Goal: Check status

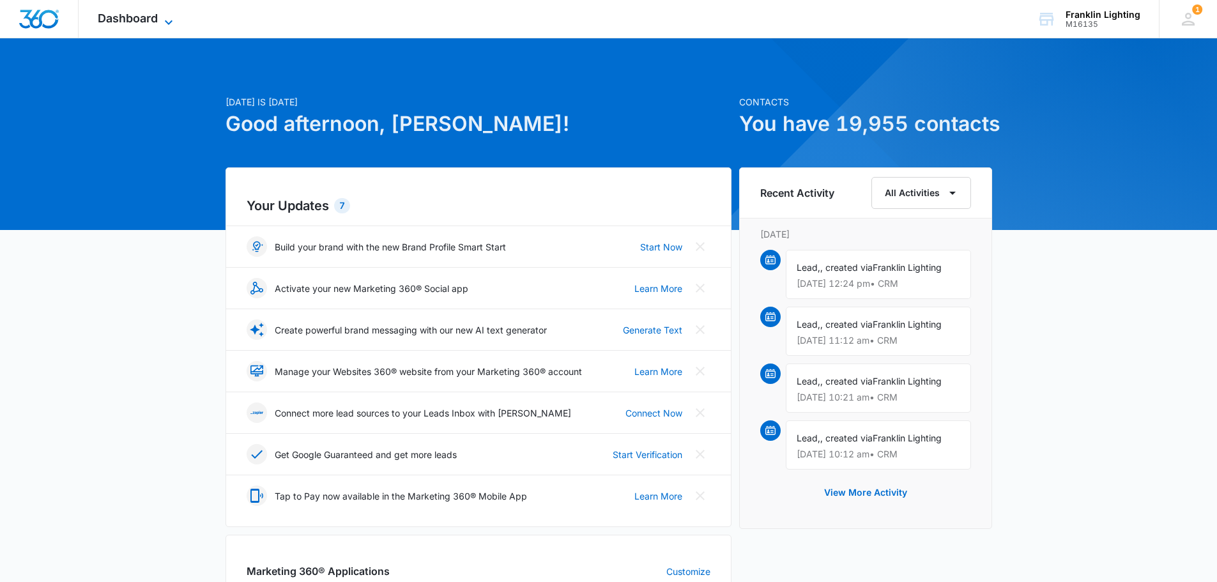
click at [156, 15] on span "Dashboard" at bounding box center [128, 18] width 60 height 13
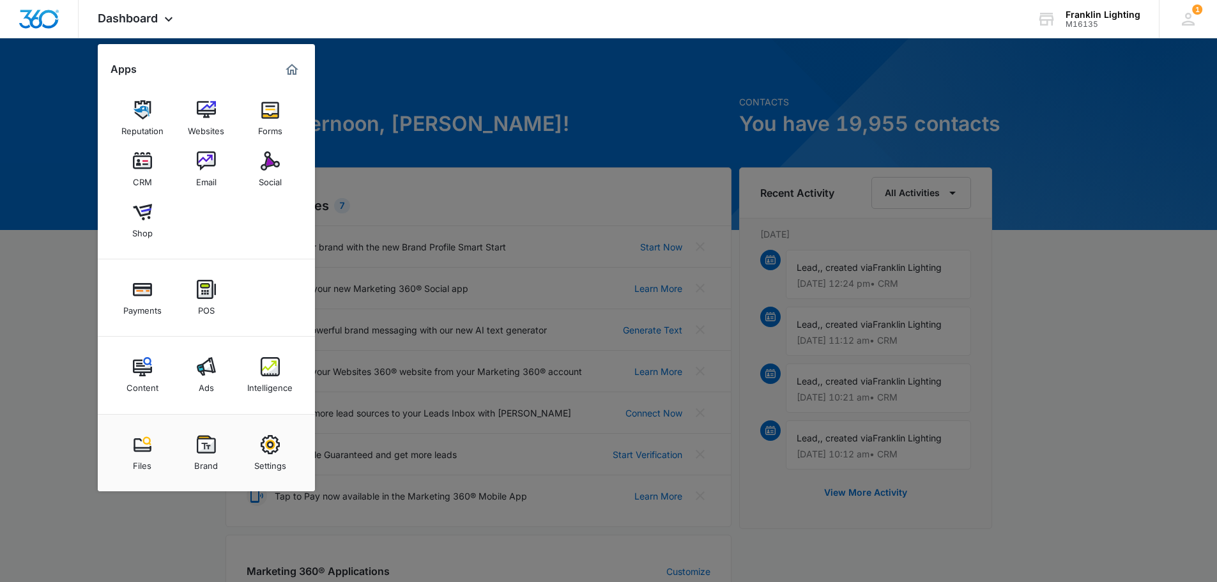
click at [204, 368] on img at bounding box center [206, 366] width 19 height 19
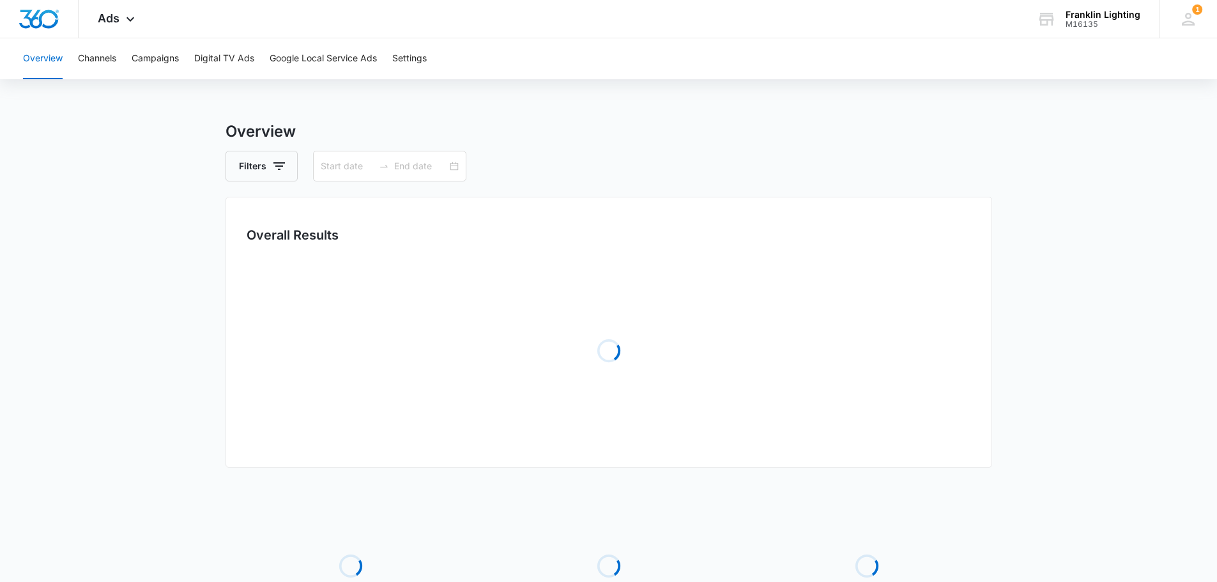
type input "[DATE]"
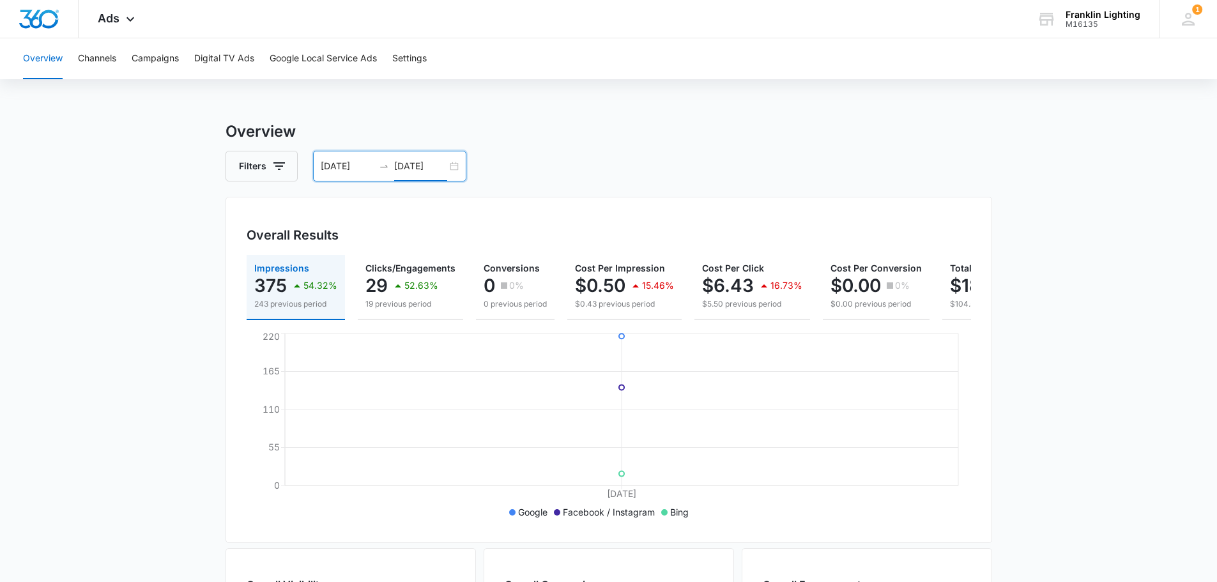
click at [413, 165] on input "[DATE]" at bounding box center [420, 166] width 53 height 14
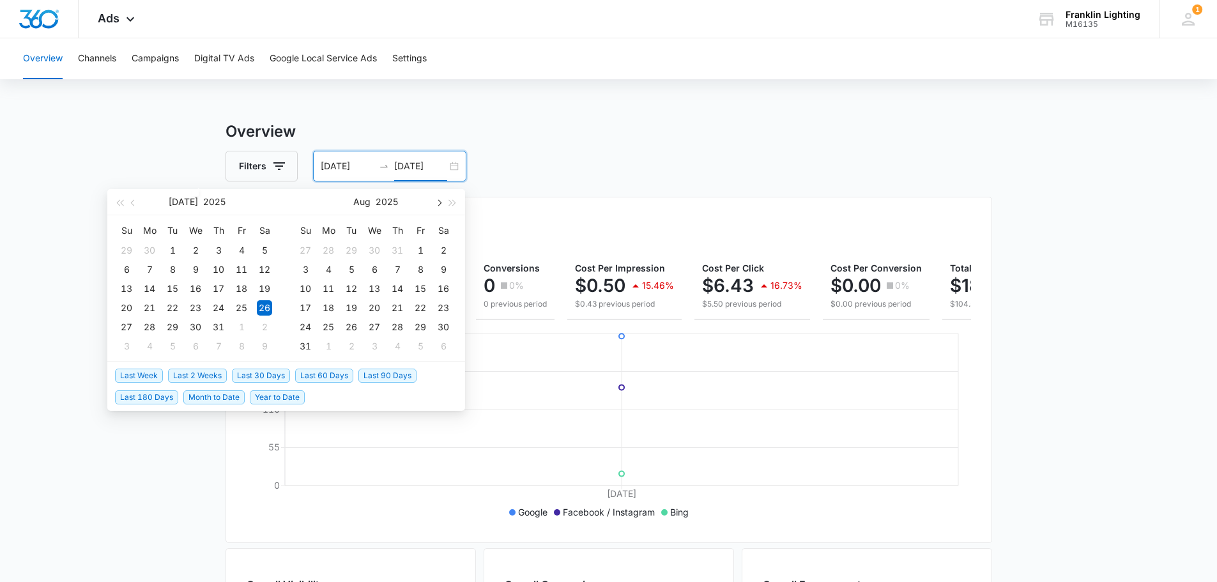
click at [439, 206] on button "button" at bounding box center [438, 202] width 14 height 26
type input "[DATE]"
click at [395, 251] on div "4" at bounding box center [397, 250] width 15 height 15
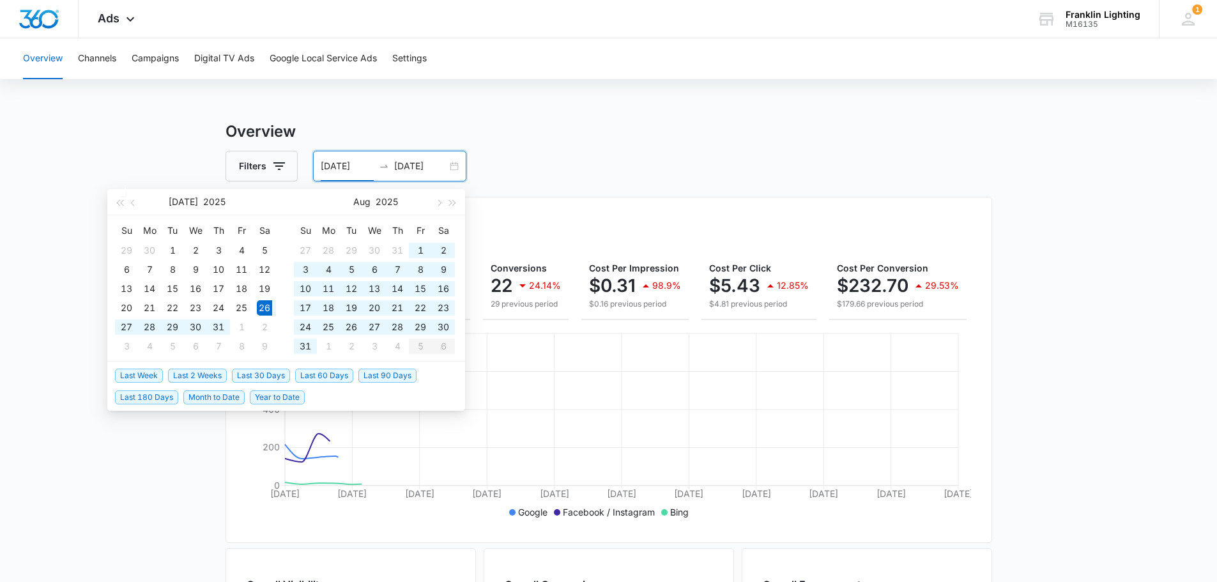
click at [344, 166] on input "[DATE]" at bounding box center [347, 166] width 53 height 14
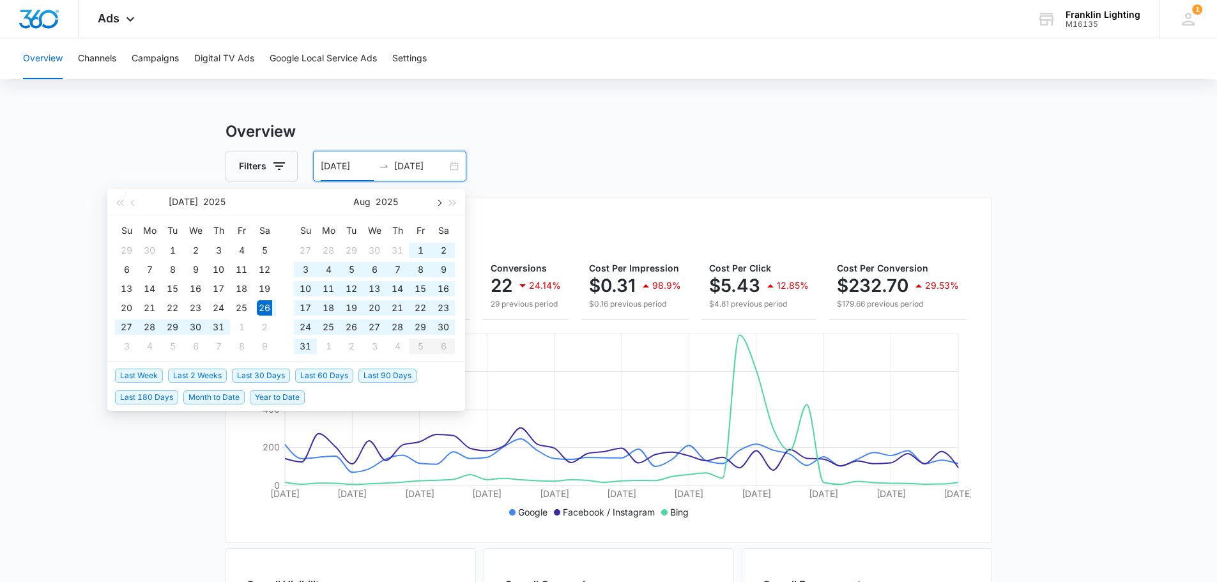
click at [440, 203] on span "button" at bounding box center [438, 202] width 6 height 6
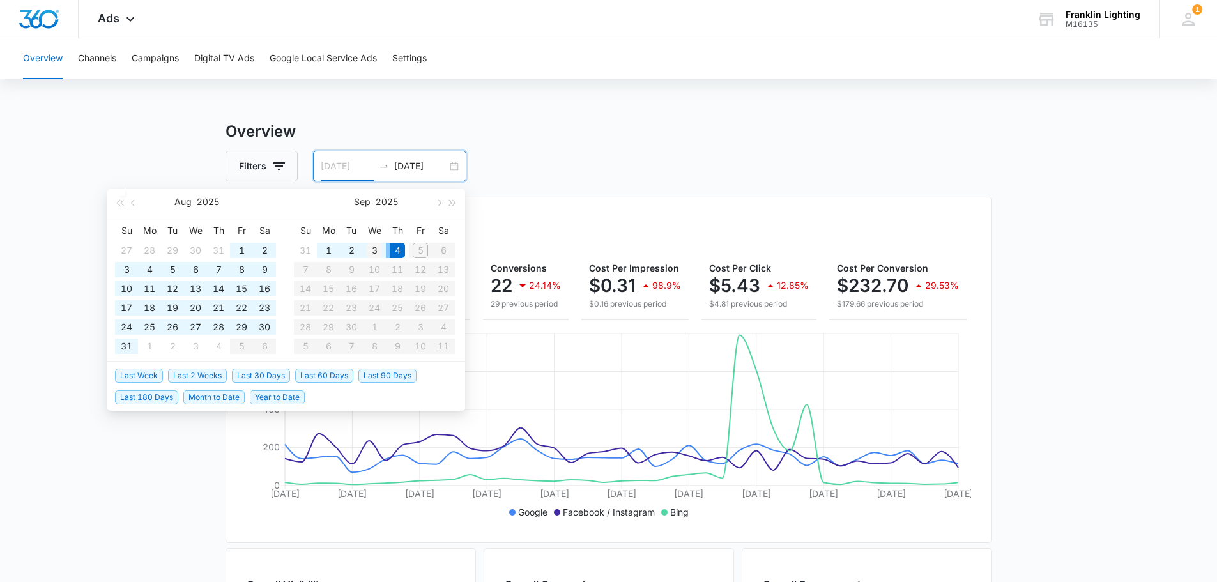
type input "[DATE]"
click at [378, 250] on div "3" at bounding box center [374, 250] width 15 height 15
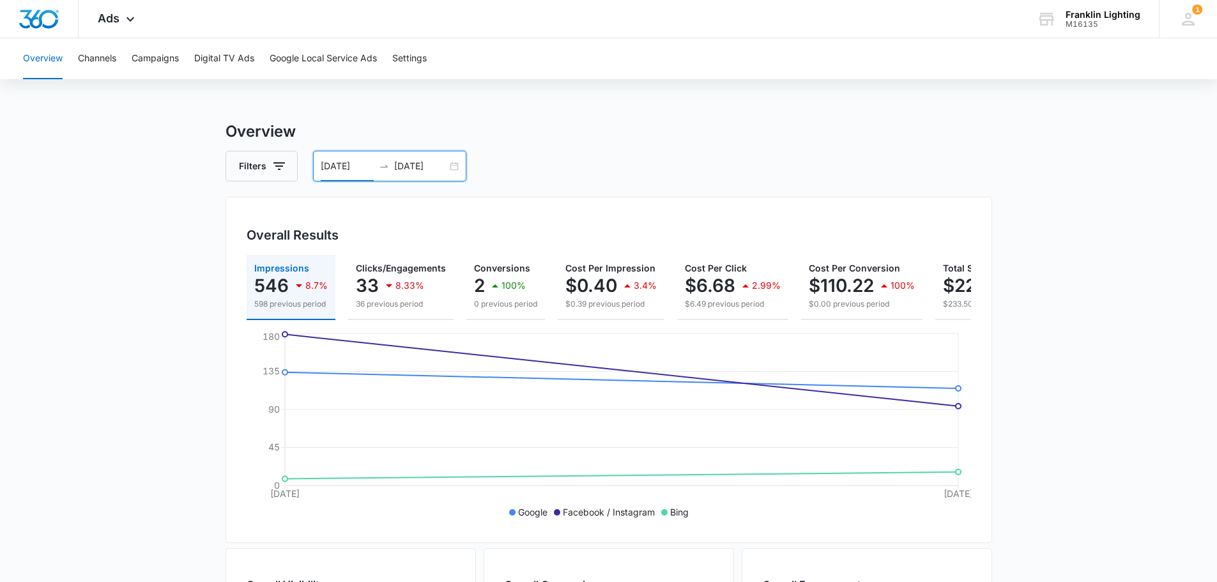
click at [423, 169] on input "[DATE]" at bounding box center [420, 166] width 53 height 14
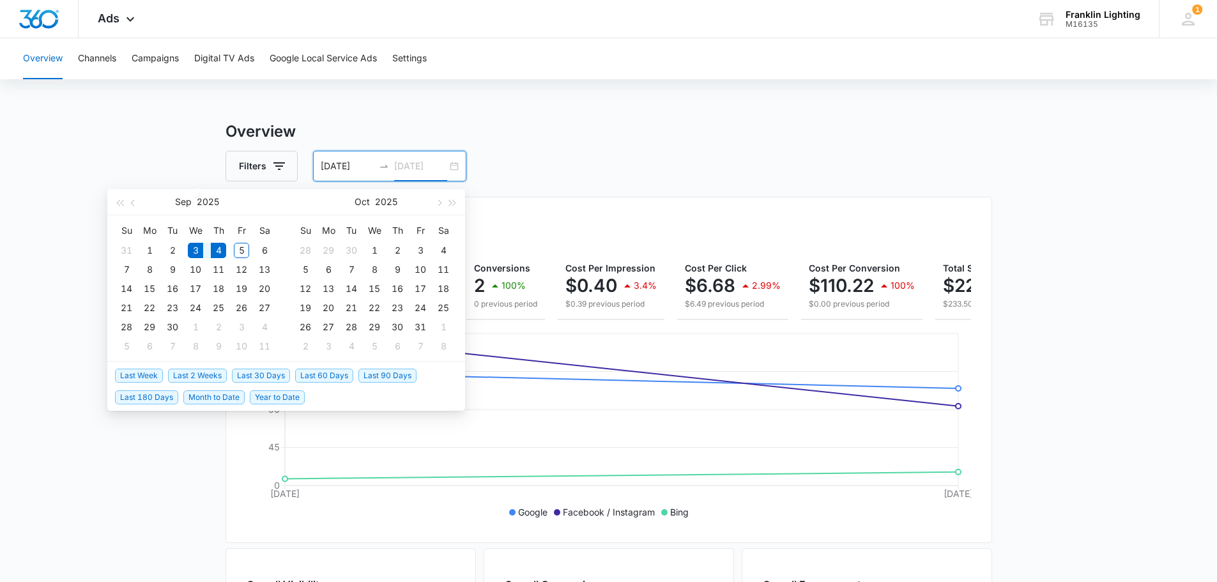
click at [196, 250] on div "3" at bounding box center [195, 250] width 15 height 15
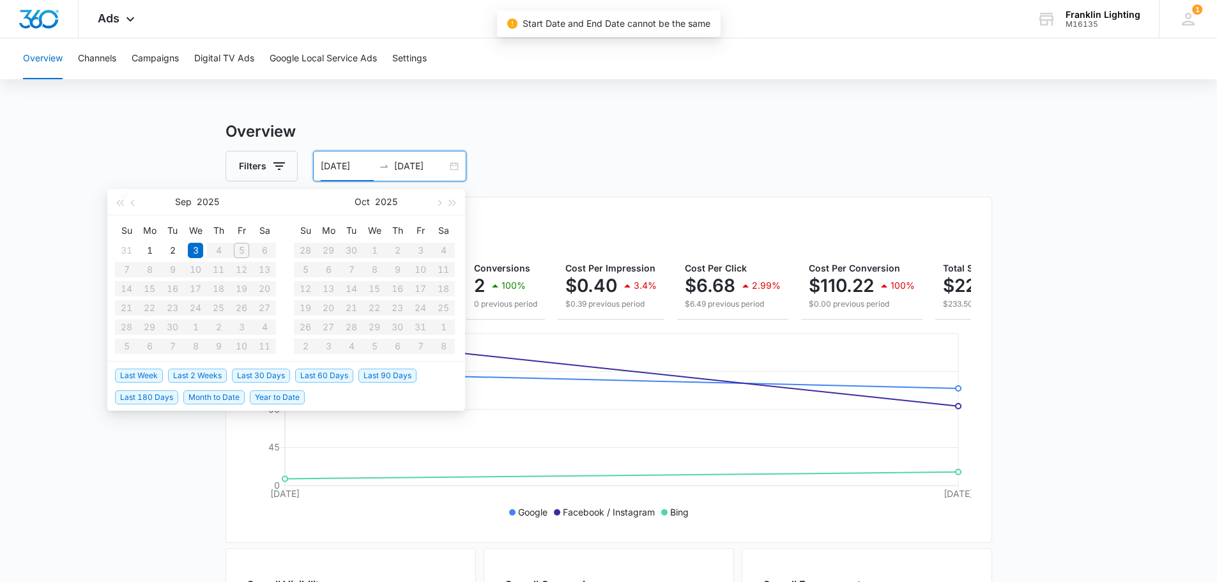
type input "[DATE]"
click at [180, 121] on main "Overview Filters [DATE] [DATE] Overall Results Impressions 546 8.7% 598 previou…" at bounding box center [608, 579] width 1217 height 918
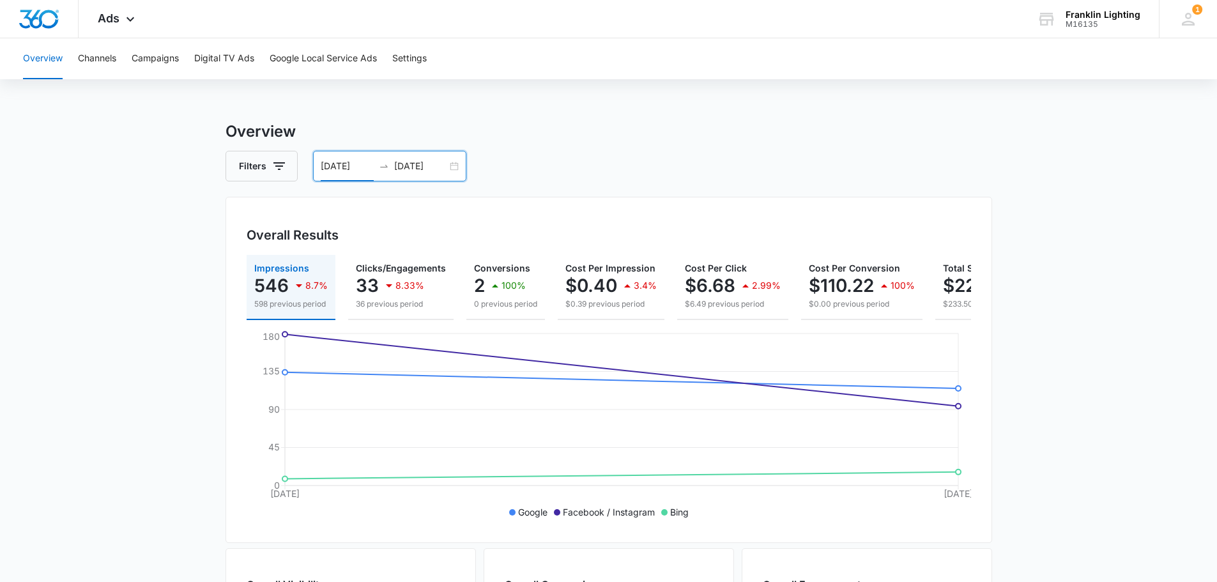
click at [348, 166] on input "[DATE]" at bounding box center [347, 166] width 53 height 14
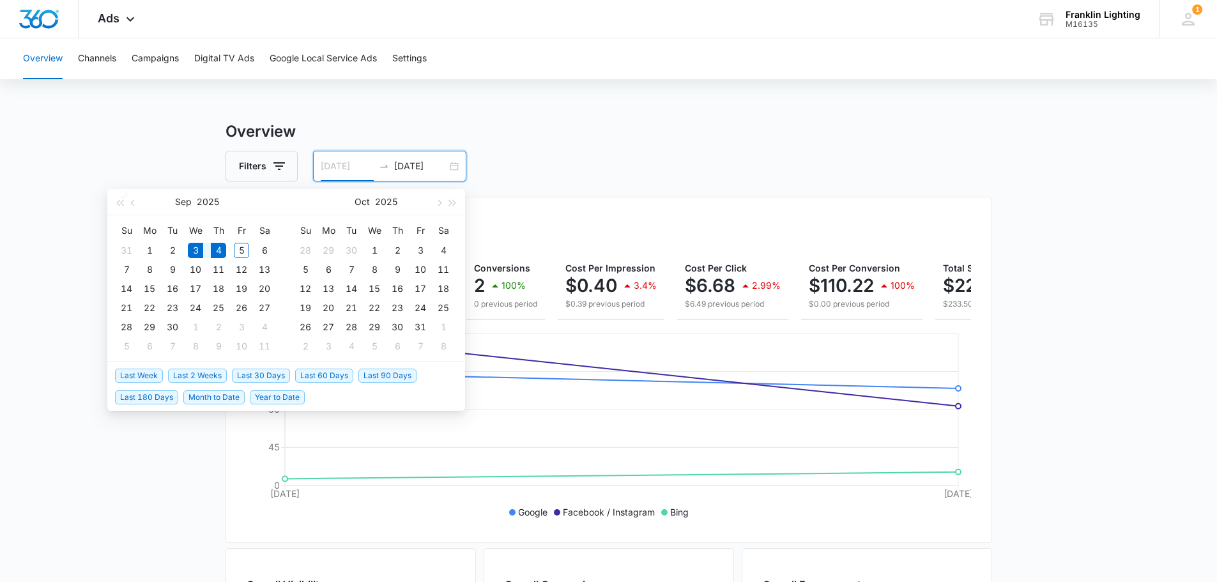
type input "[DATE]"
click at [220, 252] on div "4" at bounding box center [218, 250] width 15 height 15
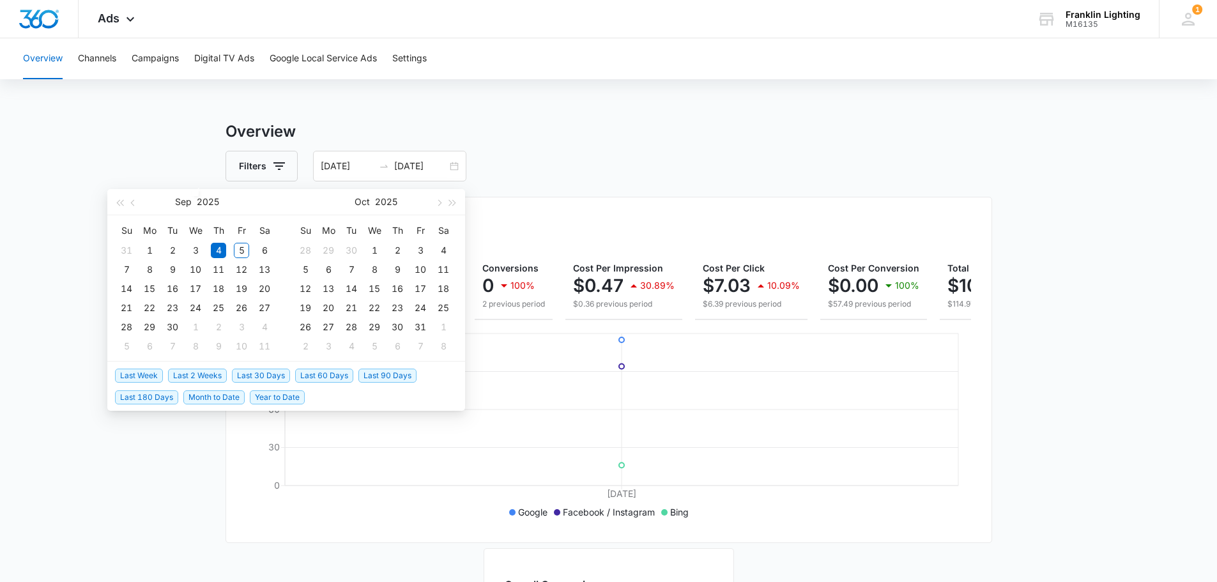
click at [169, 142] on main "Overview Filters [DATE] [DATE] Overall Results Impressions 225 29.91% 321 previ…" at bounding box center [608, 562] width 1217 height 885
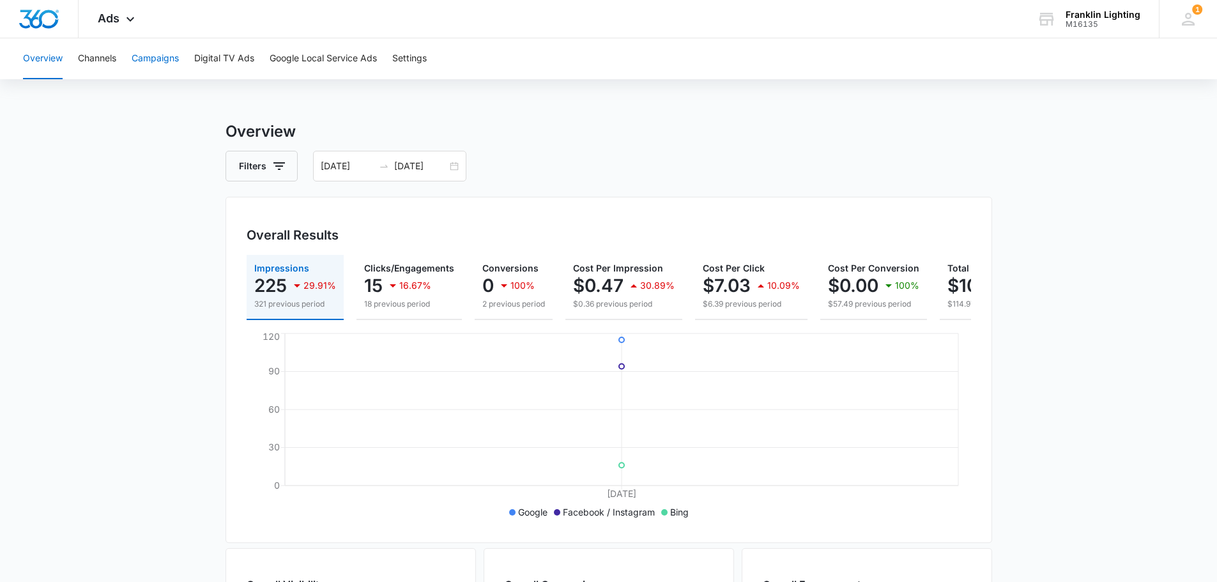
click at [161, 54] on button "Campaigns" at bounding box center [155, 58] width 47 height 41
click at [423, 166] on input "[DATE]" at bounding box center [420, 166] width 53 height 14
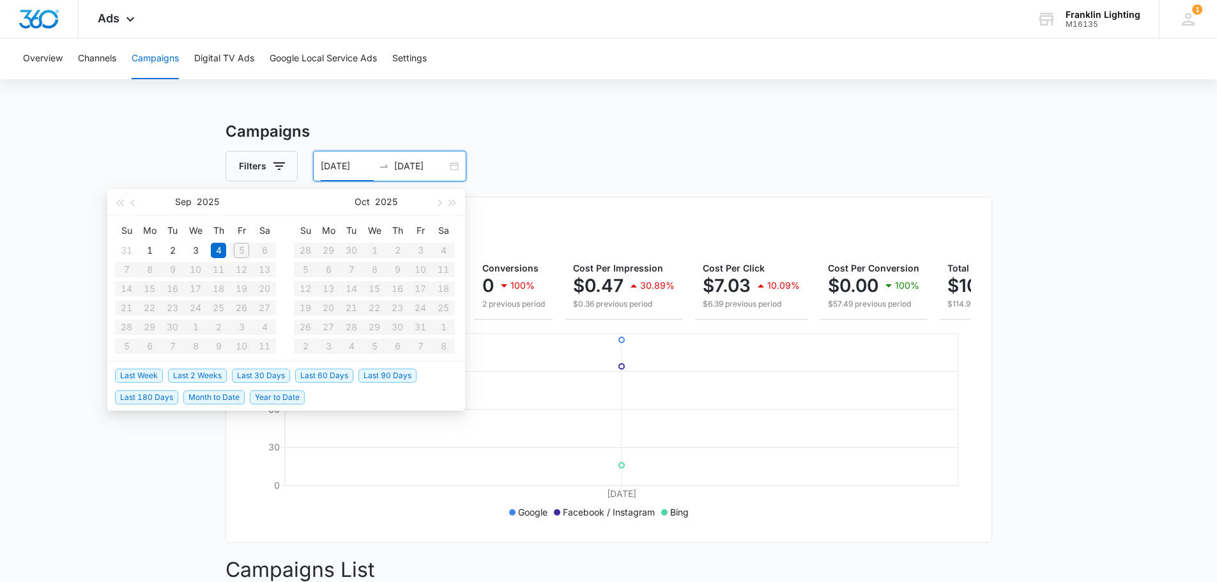
click at [356, 160] on input "[DATE]" at bounding box center [347, 166] width 53 height 14
type input "[DATE]"
click at [171, 251] on div "2" at bounding box center [172, 250] width 15 height 15
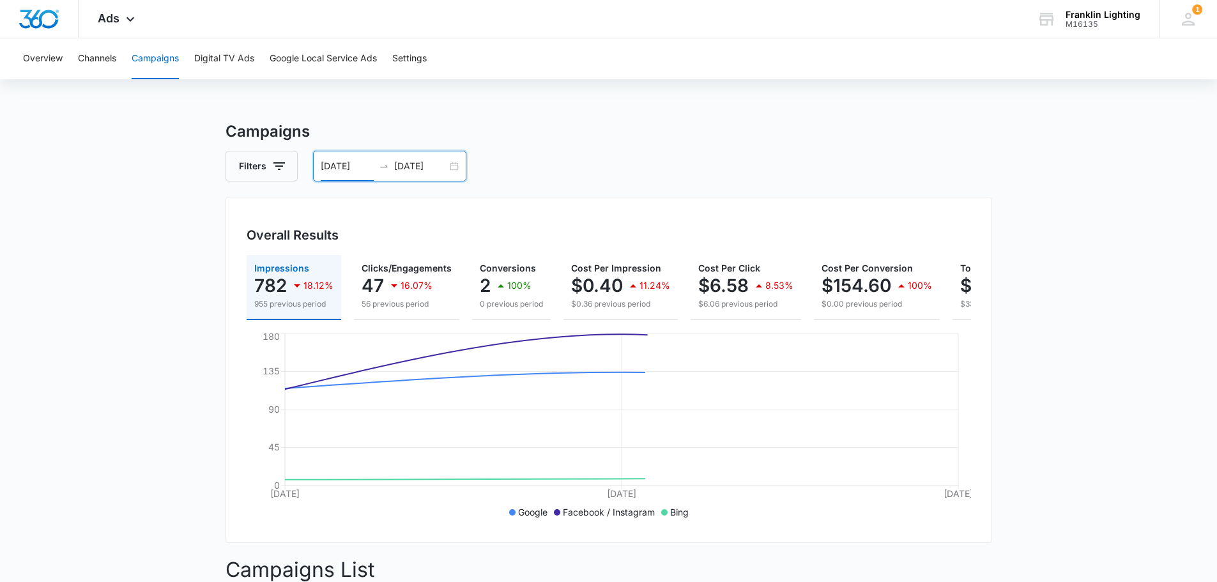
click at [410, 168] on input "[DATE]" at bounding box center [420, 166] width 53 height 14
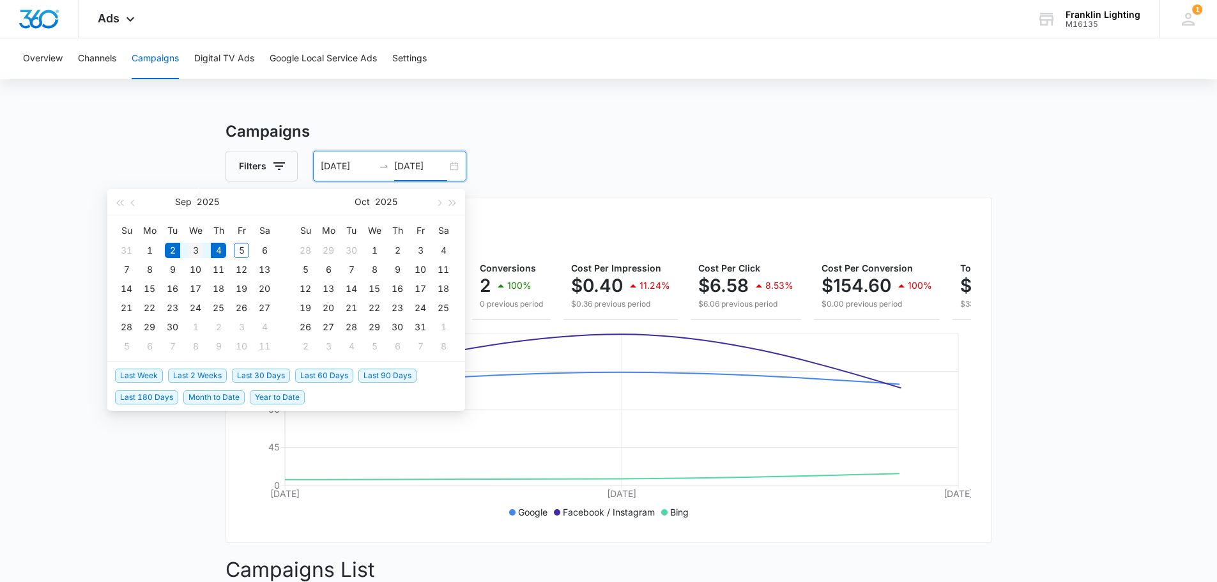
type input "[DATE]"
click at [191, 252] on div "3" at bounding box center [195, 250] width 15 height 15
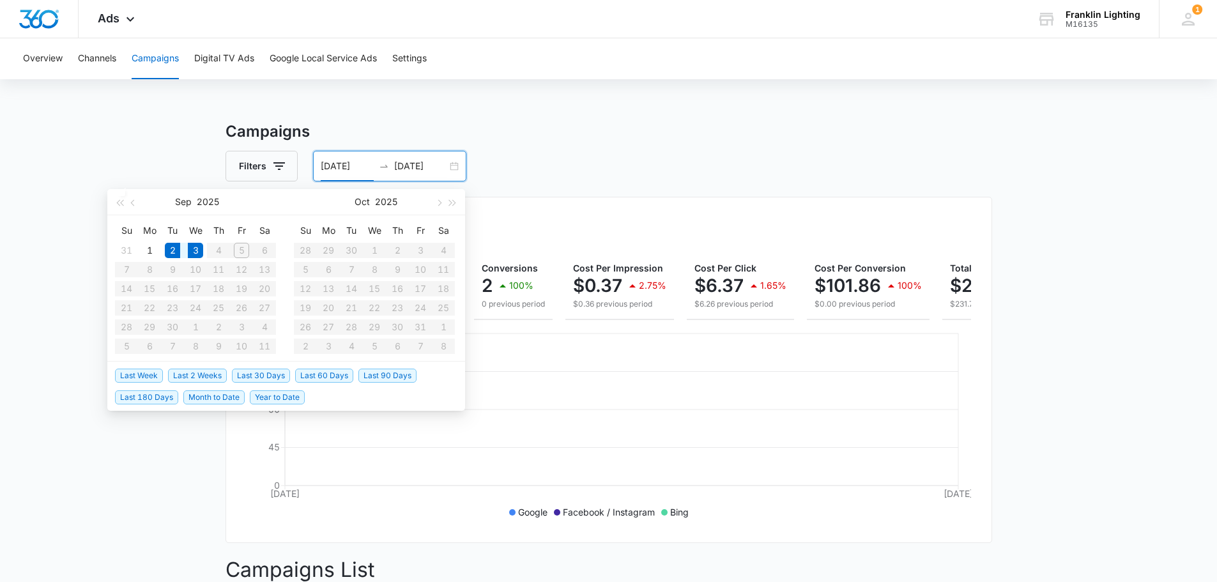
click at [345, 167] on input "[DATE]" at bounding box center [347, 166] width 53 height 14
type input "[DATE]"
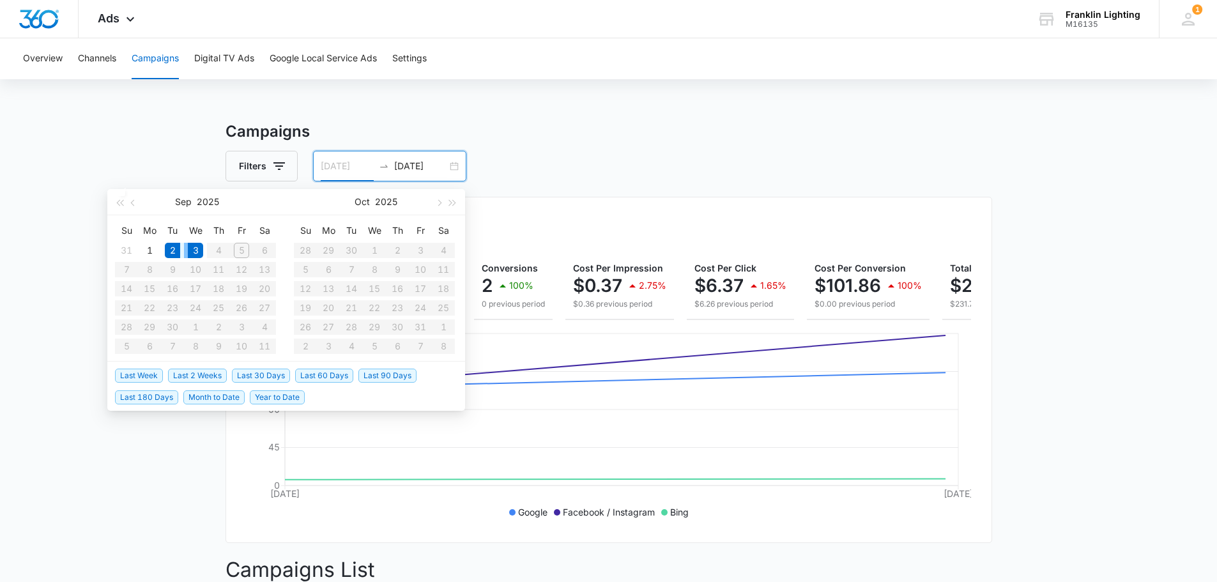
click at [197, 251] on div "3" at bounding box center [195, 250] width 15 height 15
